Goal: Check status: Check status

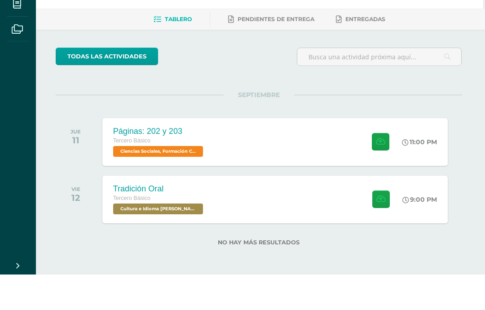
scroll to position [25, 0]
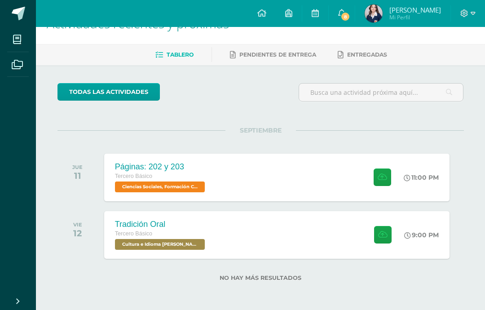
click at [166, 224] on div "Tradición Oral" at bounding box center [161, 224] width 92 height 9
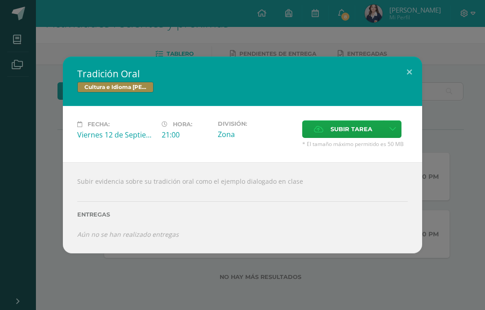
click at [225, 44] on div "Tradición Oral Cultura e Idioma Maya Garífuna o Xinca Fecha: [DATE] Hora: 21:00…" at bounding box center [242, 155] width 485 height 310
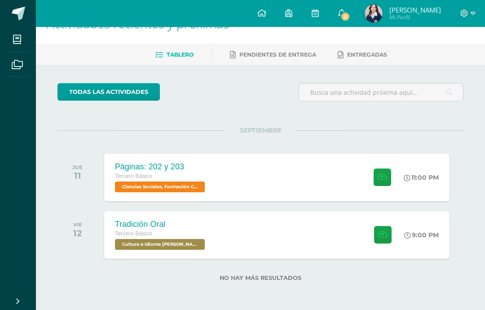
click at [197, 183] on span "Ciencias Sociales, Formación Ciudadana e Interculturalidad 'B'" at bounding box center [160, 186] width 90 height 11
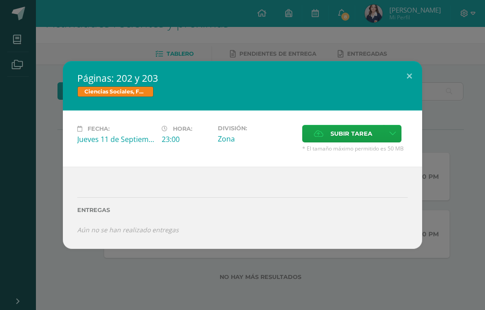
click at [408, 81] on button at bounding box center [410, 76] width 26 height 31
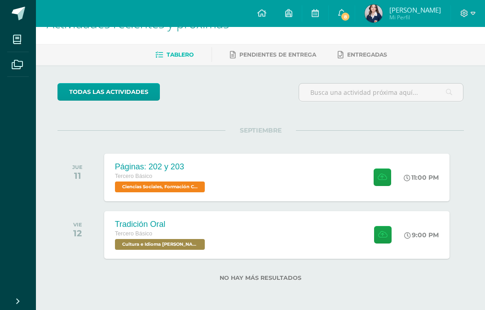
click at [299, 54] on span "Pendientes de entrega" at bounding box center [277, 54] width 77 height 7
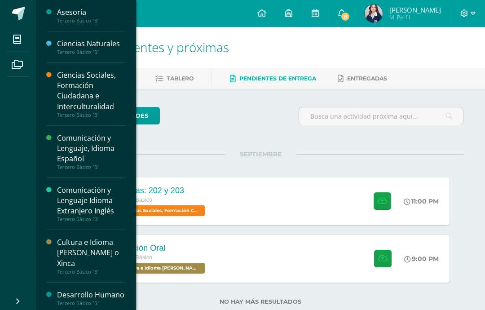
click at [65, 96] on div "Ciencias Sociales, Formación Ciudadana e Interculturalidad" at bounding box center [91, 90] width 68 height 41
